Goal: Task Accomplishment & Management: Use online tool/utility

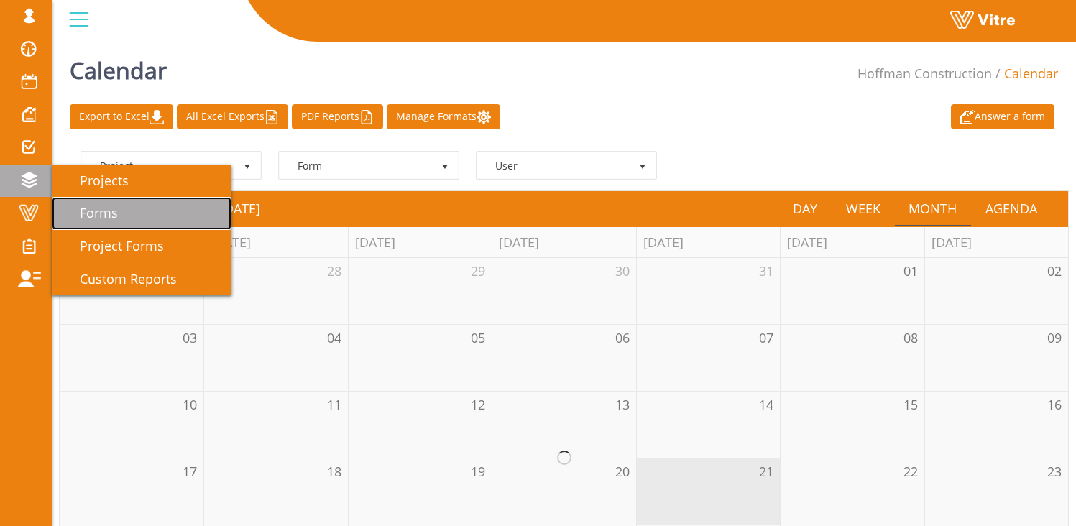
click at [98, 208] on span "Forms" at bounding box center [90, 212] width 55 height 17
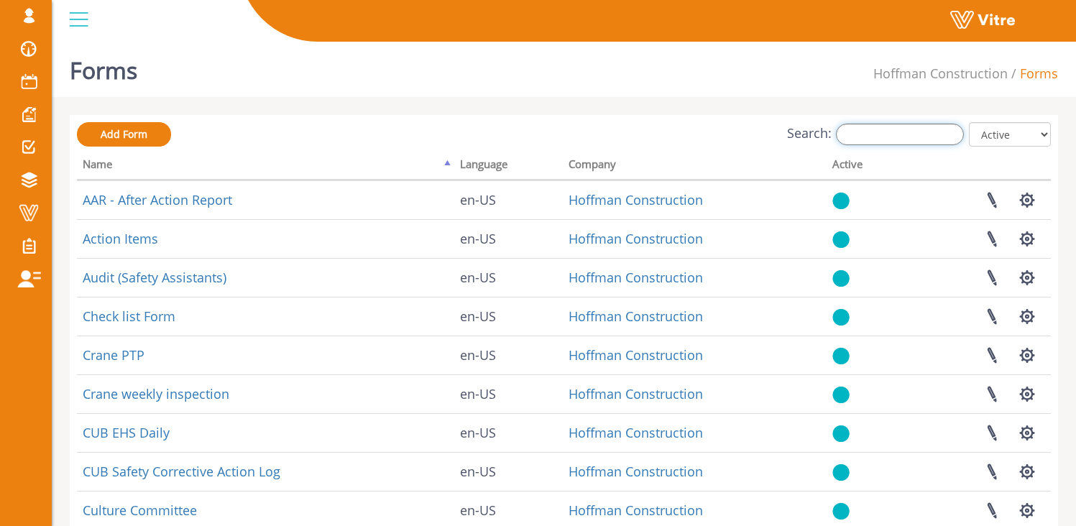
click at [902, 132] on input "Search:" at bounding box center [900, 135] width 128 height 22
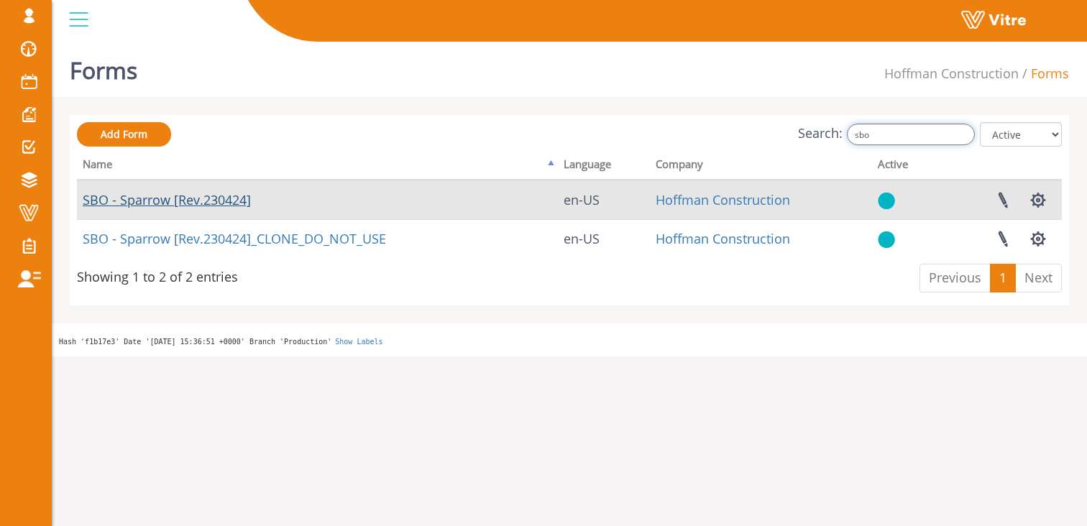
type input "sbo"
click at [142, 204] on link "SBO - Sparrow [Rev.230424]" at bounding box center [167, 199] width 168 height 17
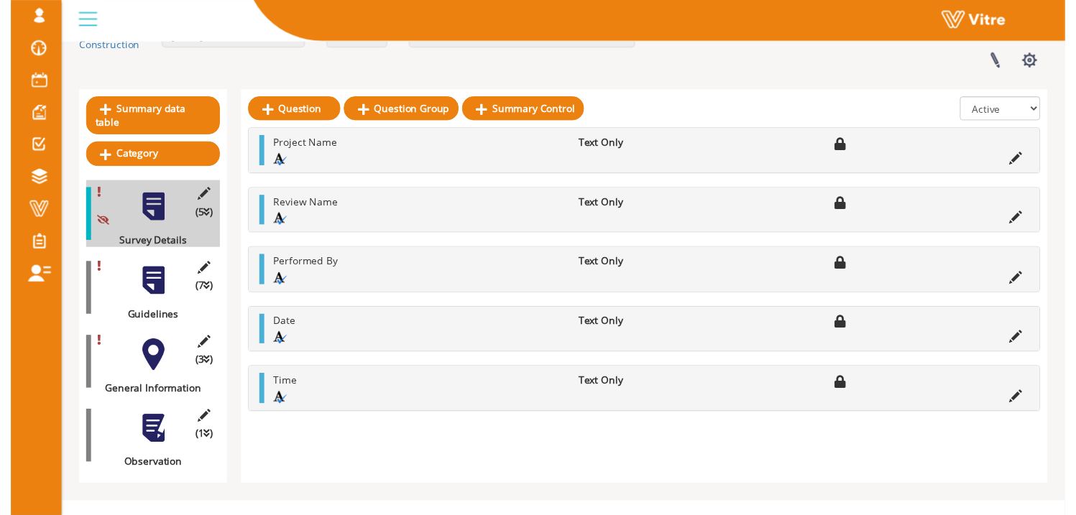
scroll to position [112, 0]
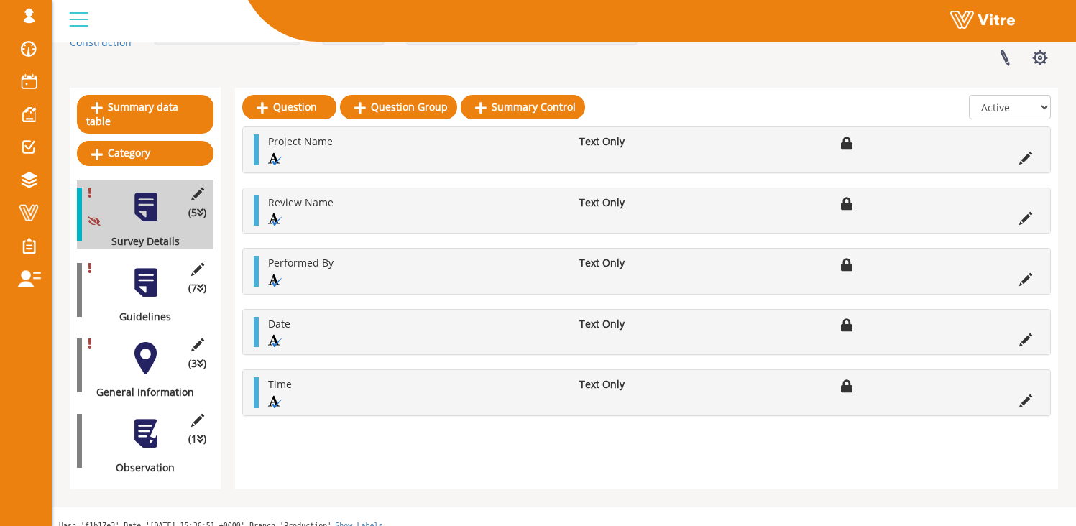
click at [164, 282] on div "(7 ) Guidelines" at bounding box center [145, 290] width 137 height 68
click at [140, 282] on div at bounding box center [145, 283] width 32 height 32
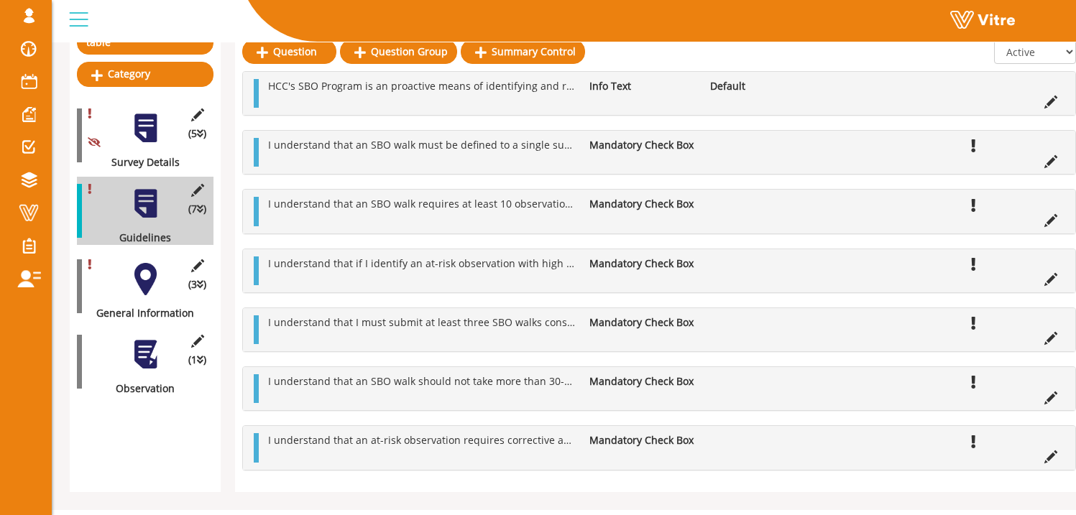
scroll to position [215, 0]
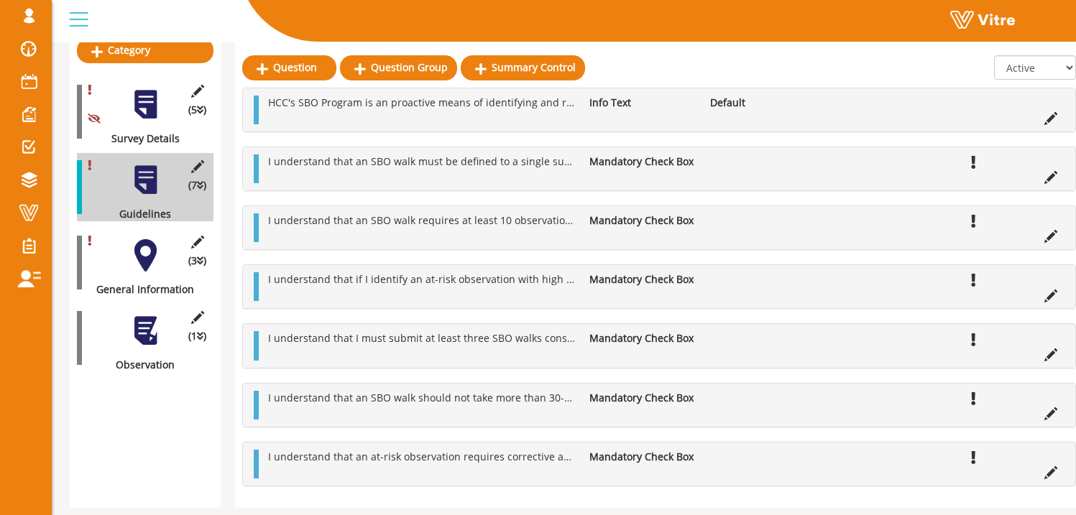
click at [144, 244] on div at bounding box center [145, 255] width 32 height 32
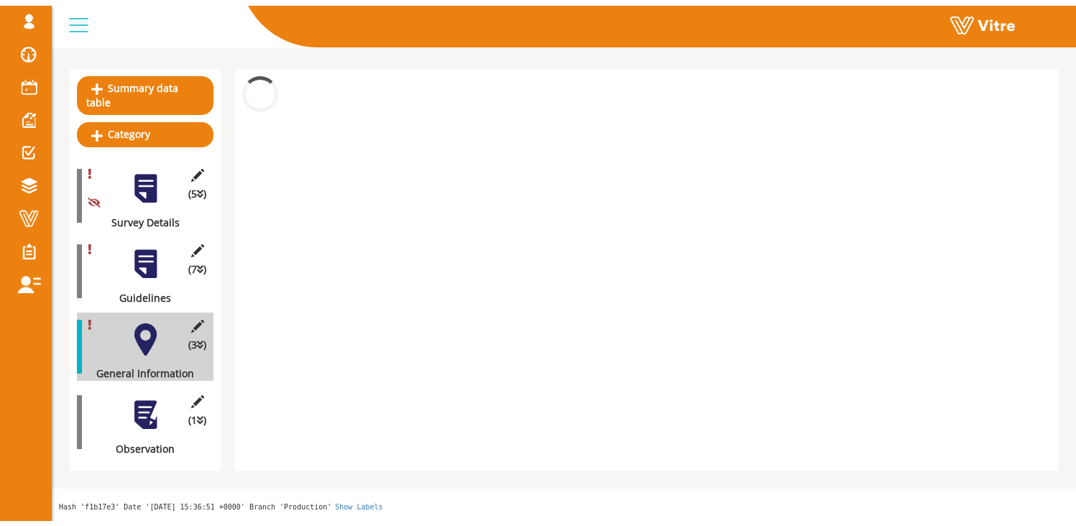
scroll to position [112, 0]
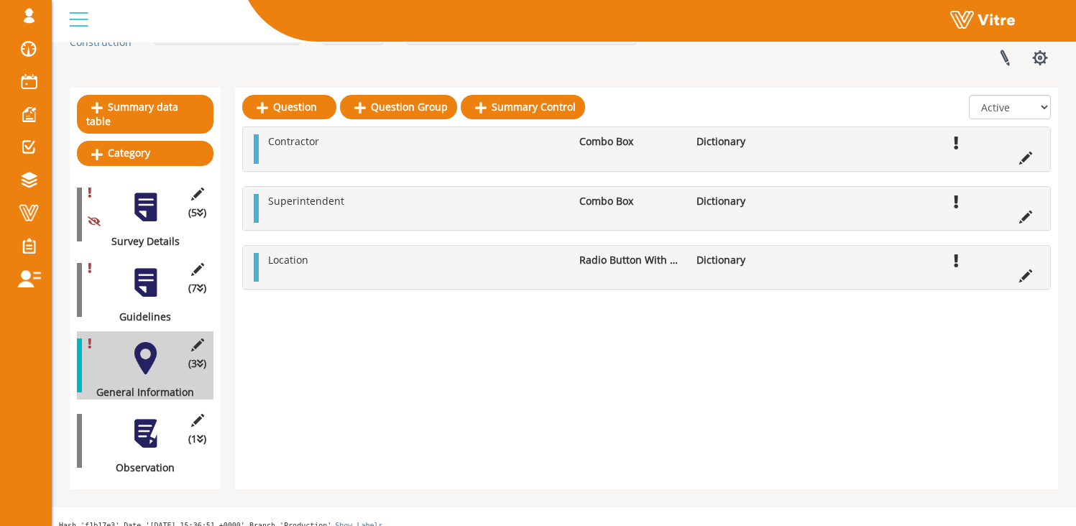
click at [146, 425] on div at bounding box center [145, 434] width 32 height 32
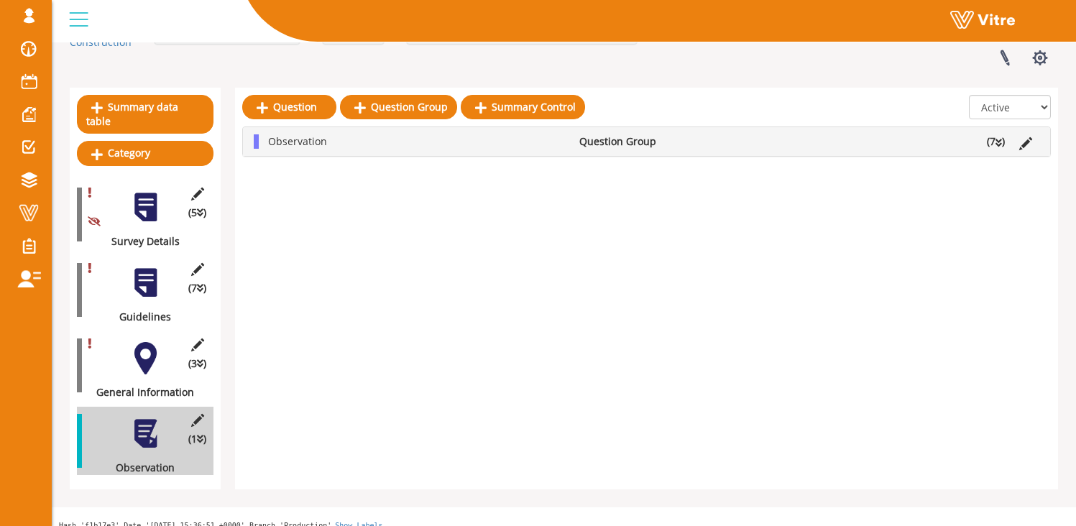
click at [283, 146] on span "Observation" at bounding box center [297, 141] width 59 height 14
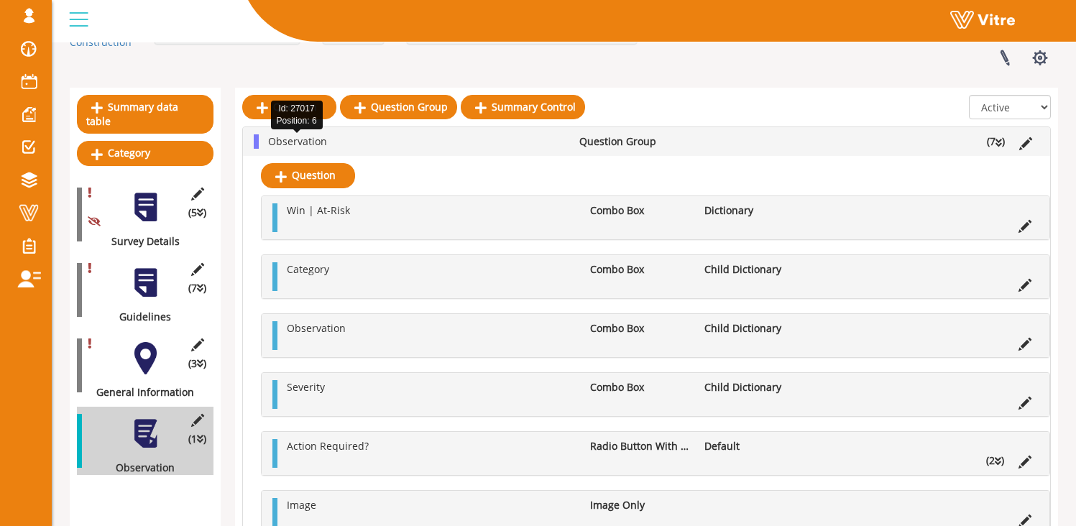
scroll to position [215, 0]
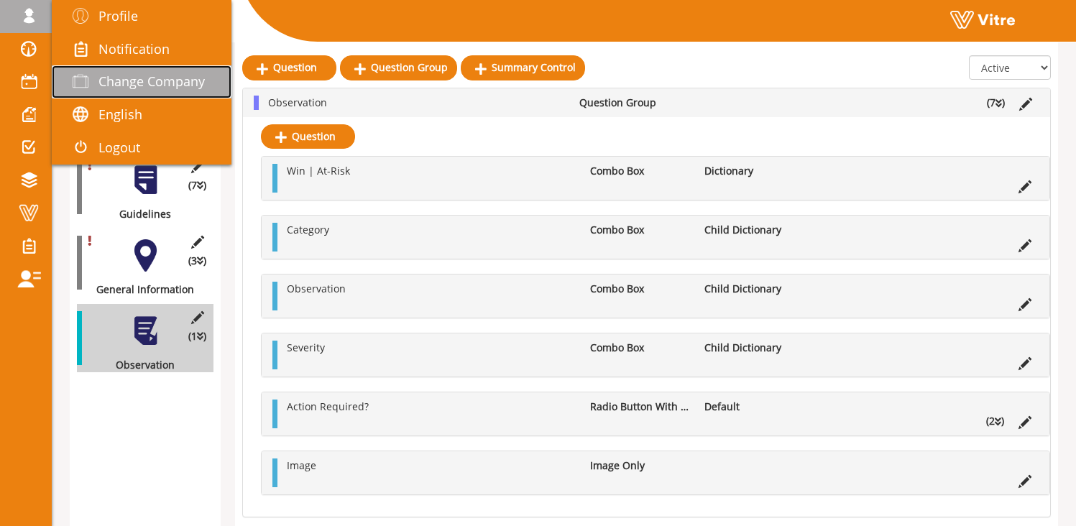
click at [130, 72] on link "Change Company" at bounding box center [142, 81] width 180 height 33
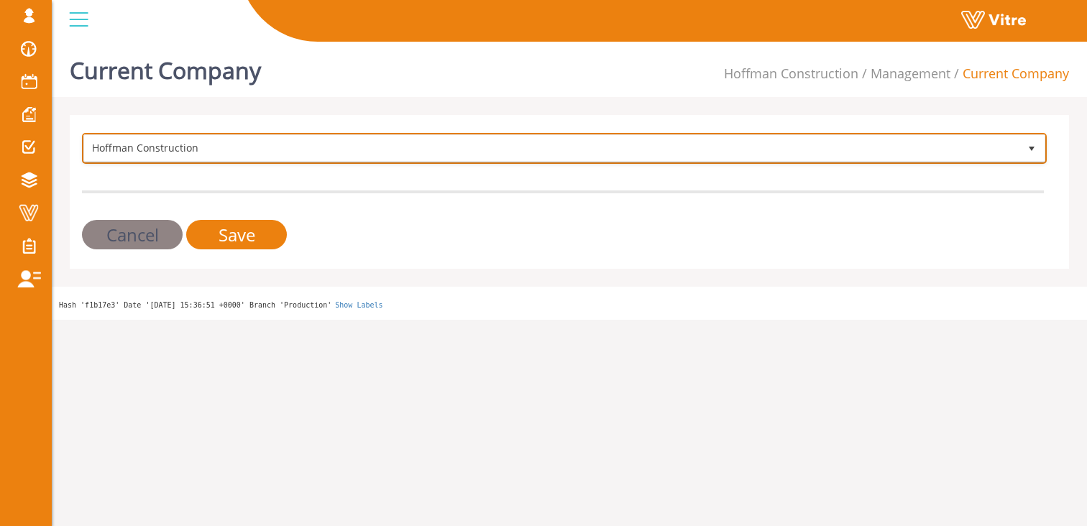
click at [213, 149] on span "Hoffman Construction" at bounding box center [551, 148] width 934 height 26
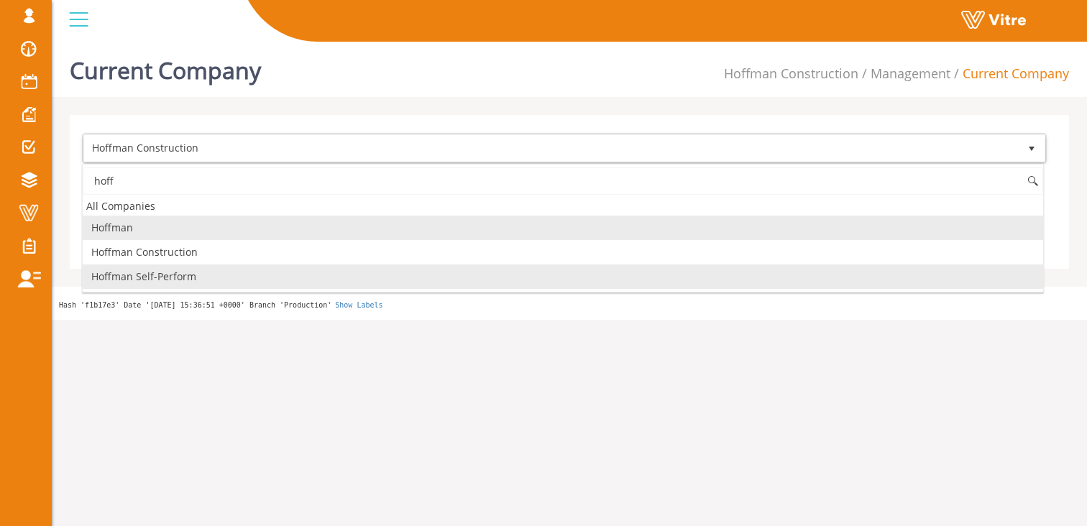
click at [180, 275] on li "Hoffman Self-Perform" at bounding box center [563, 276] width 960 height 24
type input "hoff"
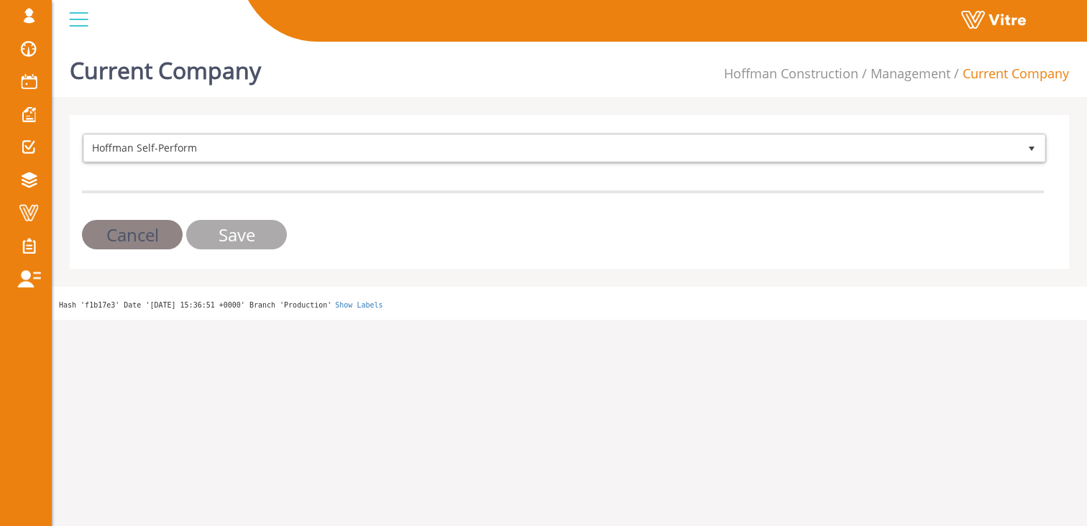
click at [254, 233] on input "Save" at bounding box center [236, 234] width 101 height 29
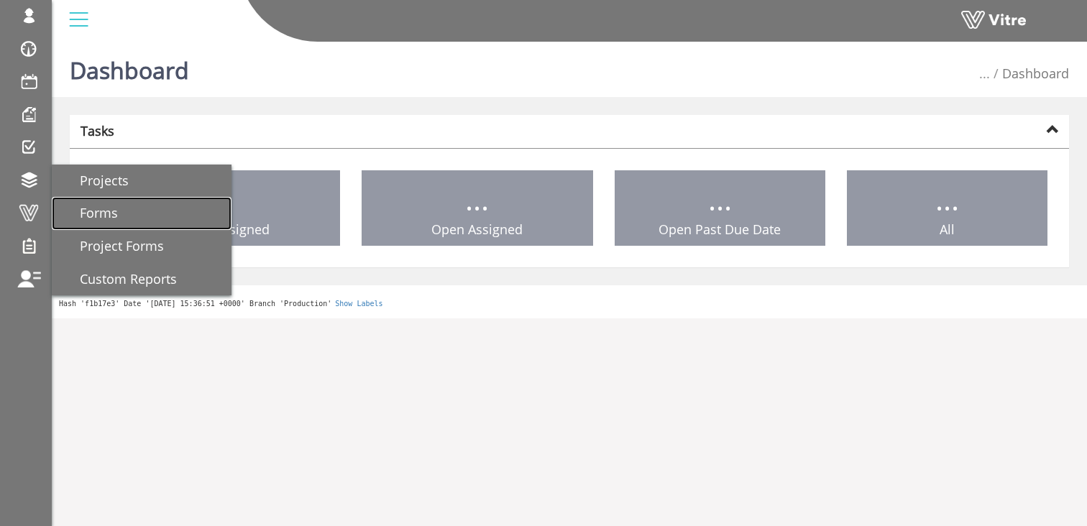
click at [104, 213] on span "Forms" at bounding box center [90, 212] width 55 height 17
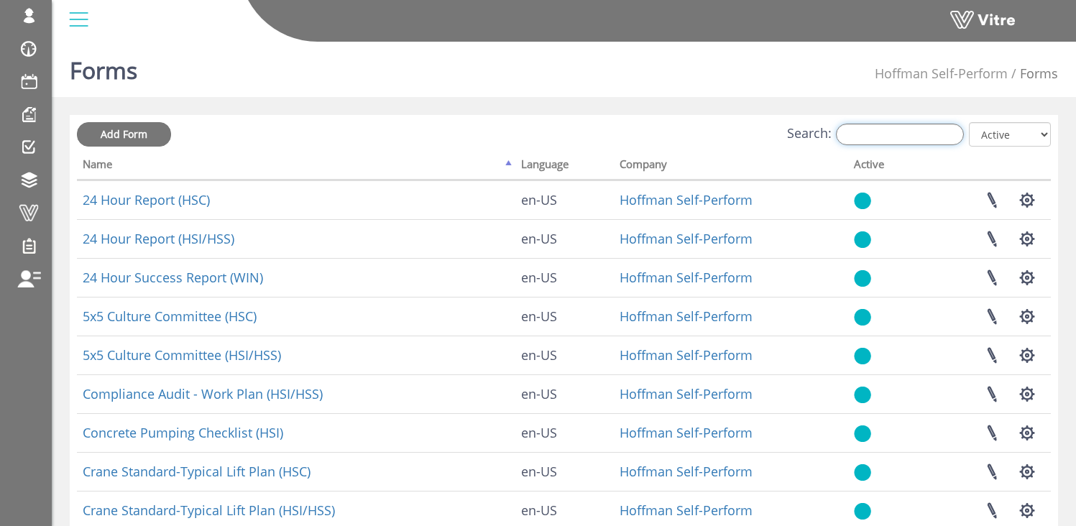
click at [908, 132] on input "Search:" at bounding box center [900, 135] width 128 height 22
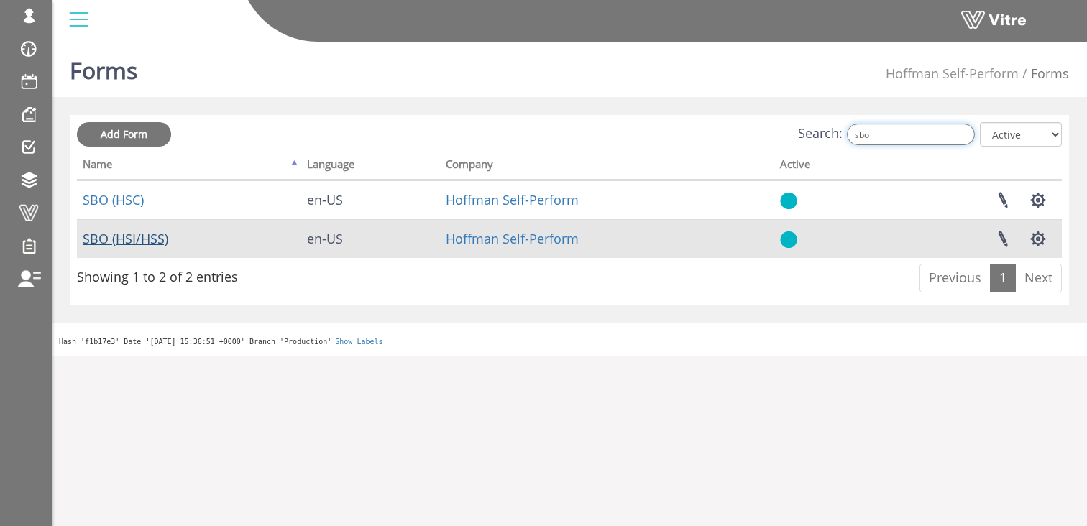
type input "sbo"
click at [119, 241] on link "SBO (HSI/HSS)" at bounding box center [126, 238] width 86 height 17
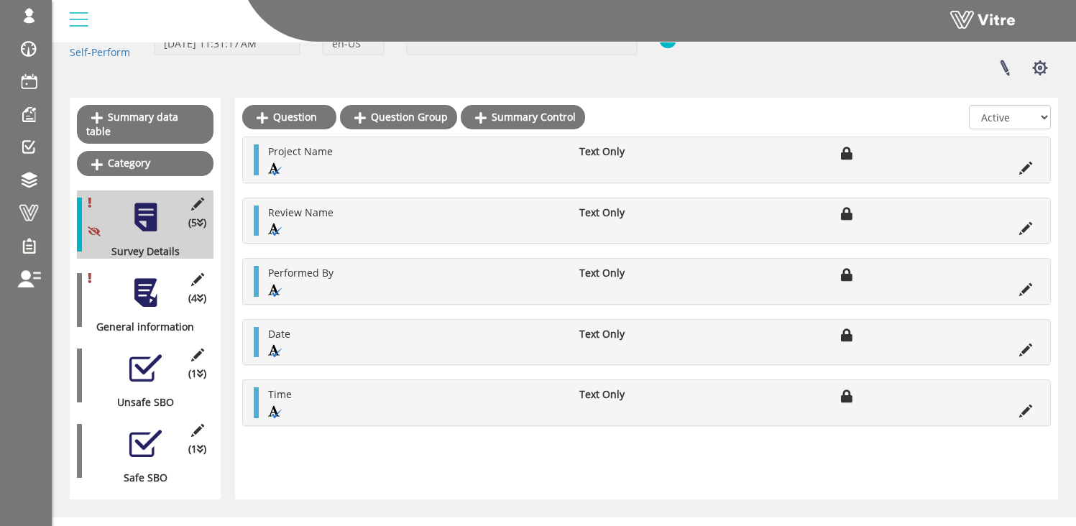
scroll to position [103, 0]
